Goal: Entertainment & Leisure: Consume media (video, audio)

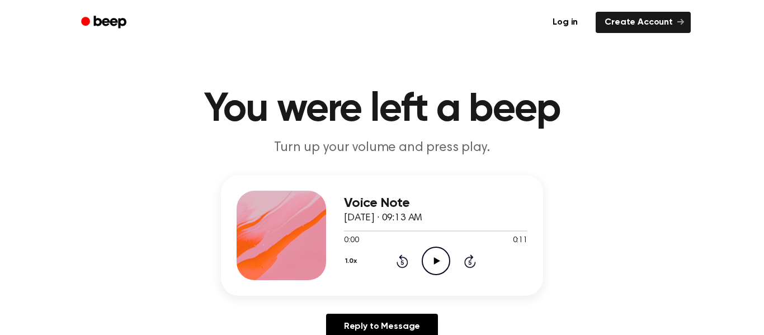
click at [432, 267] on icon "Play Audio" at bounding box center [436, 261] width 29 height 29
click at [426, 261] on icon "Play Audio" at bounding box center [436, 261] width 29 height 29
click at [428, 260] on icon "Play Audio" at bounding box center [436, 261] width 29 height 29
click at [440, 251] on icon "Play Audio" at bounding box center [436, 261] width 29 height 29
click at [436, 253] on icon "Play Audio" at bounding box center [436, 261] width 29 height 29
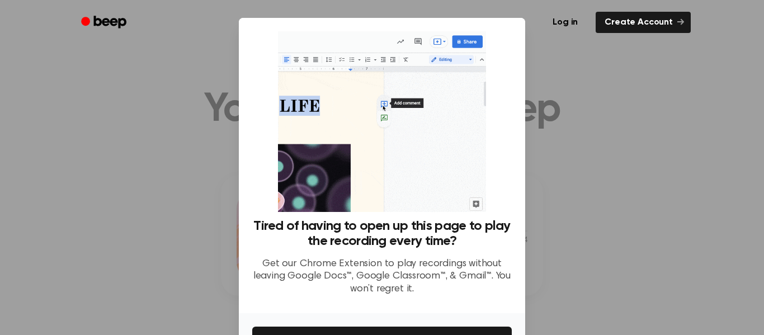
click at [582, 158] on div at bounding box center [382, 167] width 764 height 335
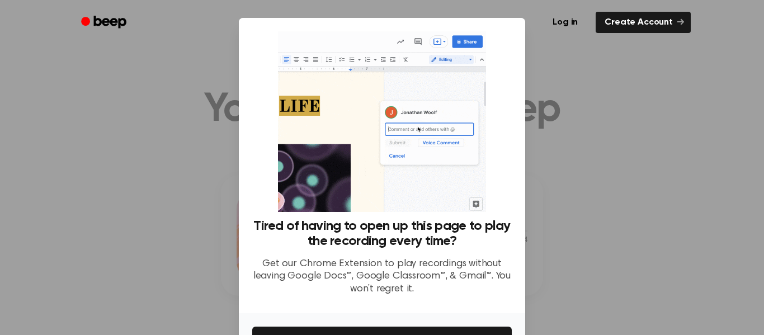
click at [416, 249] on div "Tired of having to open up this page to play the recording every time? Get our …" at bounding box center [382, 262] width 260 height 86
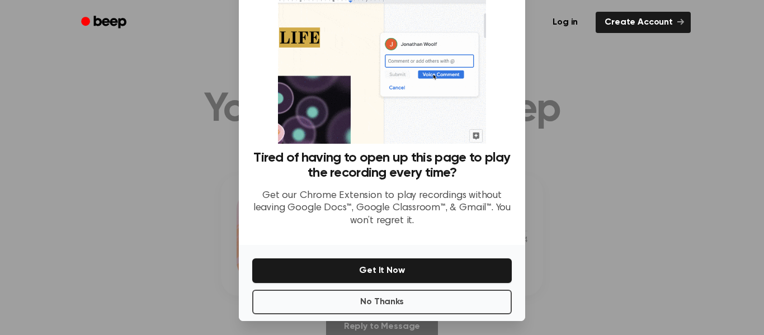
scroll to position [72, 0]
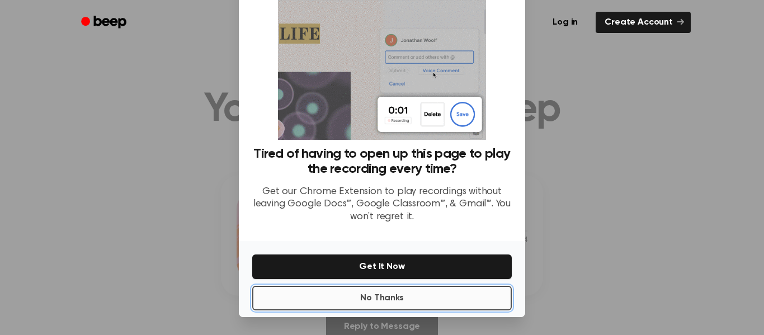
click at [452, 294] on button "No Thanks" at bounding box center [382, 298] width 260 height 25
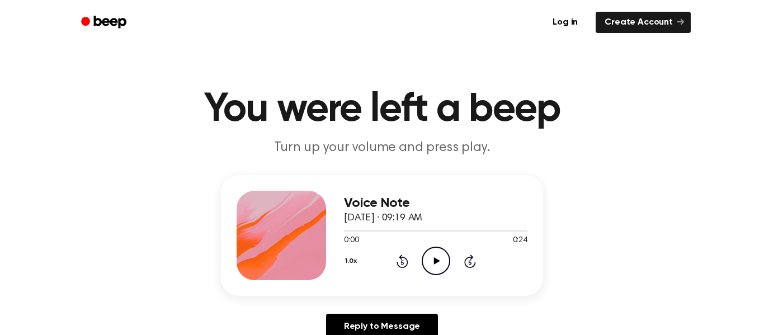
click at [431, 260] on icon "Play Audio" at bounding box center [436, 261] width 29 height 29
click at [431, 261] on icon "Play Audio" at bounding box center [436, 261] width 29 height 29
click at [426, 259] on icon "Play Audio" at bounding box center [436, 261] width 29 height 29
click at [434, 270] on icon "Play Audio" at bounding box center [436, 261] width 29 height 29
click at [444, 259] on icon "Play Audio" at bounding box center [436, 261] width 29 height 29
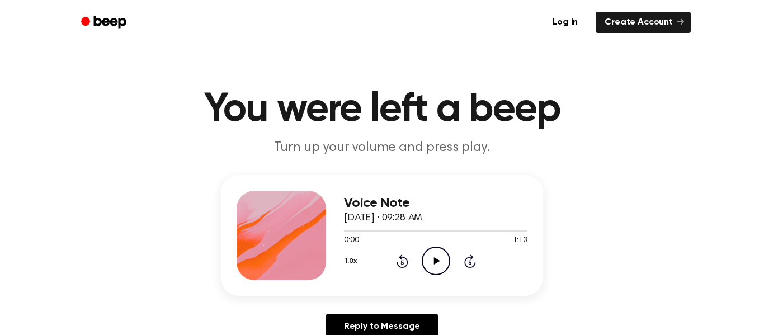
click at [437, 257] on icon "Play Audio" at bounding box center [436, 261] width 29 height 29
click at [402, 260] on icon "Rewind 5 seconds" at bounding box center [402, 261] width 12 height 15
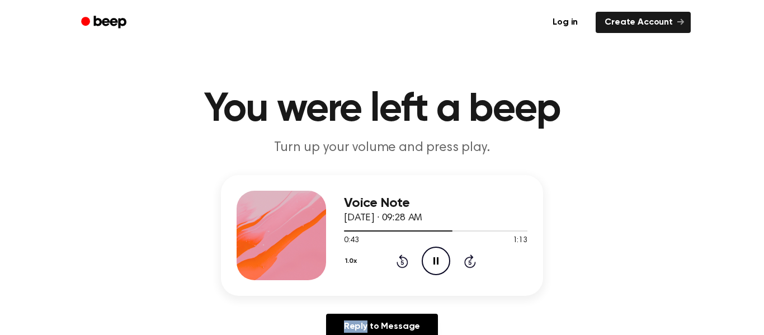
click at [402, 260] on icon "Rewind 5 seconds" at bounding box center [402, 261] width 12 height 15
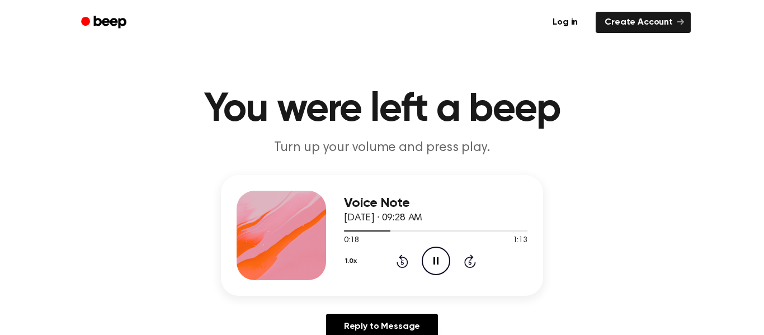
click at [402, 260] on icon at bounding box center [402, 262] width 3 height 4
click at [400, 261] on icon "Rewind 5 seconds" at bounding box center [402, 261] width 12 height 15
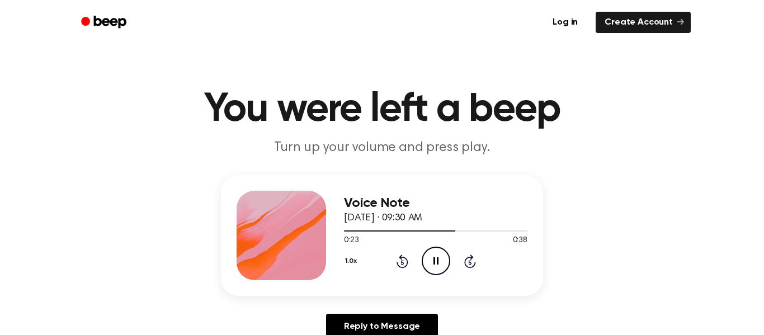
click at [400, 261] on icon "Rewind 5 seconds" at bounding box center [402, 261] width 12 height 15
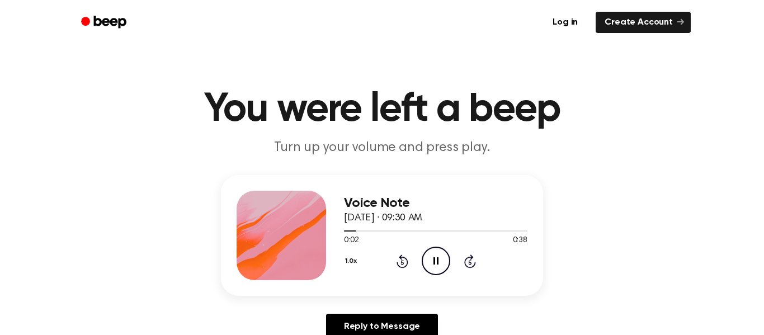
click at [400, 261] on icon "Rewind 5 seconds" at bounding box center [402, 261] width 12 height 15
click at [425, 260] on icon "Play Audio" at bounding box center [436, 261] width 29 height 29
click at [438, 261] on icon at bounding box center [437, 260] width 6 height 7
click at [439, 263] on icon "Play Audio" at bounding box center [436, 261] width 29 height 29
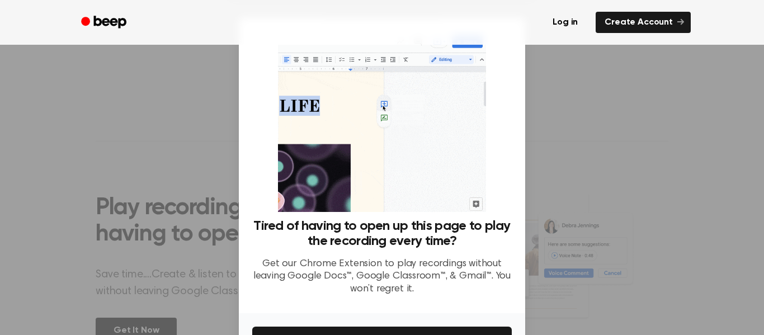
scroll to position [72, 0]
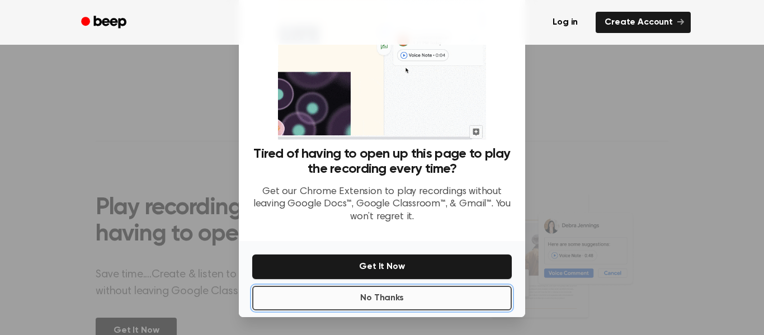
click at [418, 294] on button "No Thanks" at bounding box center [382, 298] width 260 height 25
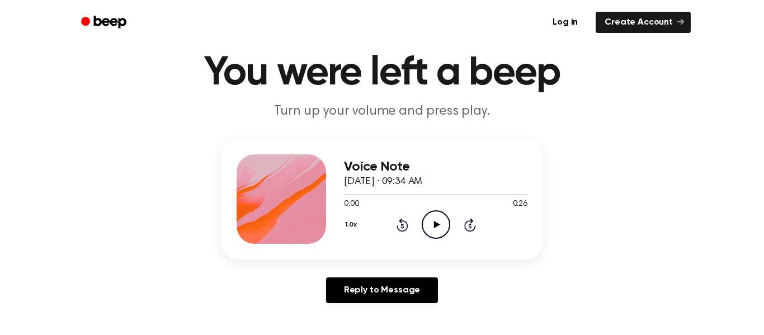
scroll to position [33, 0]
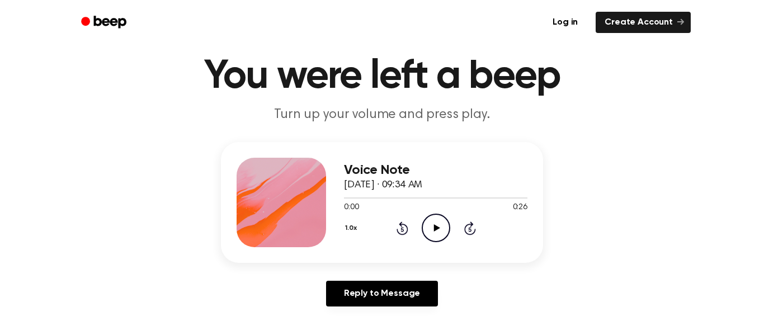
click at [430, 221] on icon "Play Audio" at bounding box center [436, 228] width 29 height 29
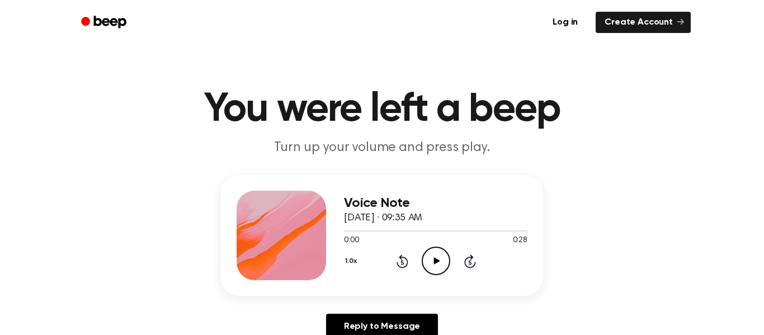
click at [440, 258] on icon "Play Audio" at bounding box center [436, 261] width 29 height 29
click at [439, 259] on icon "Play Audio" at bounding box center [436, 261] width 29 height 29
